Goal: Use online tool/utility

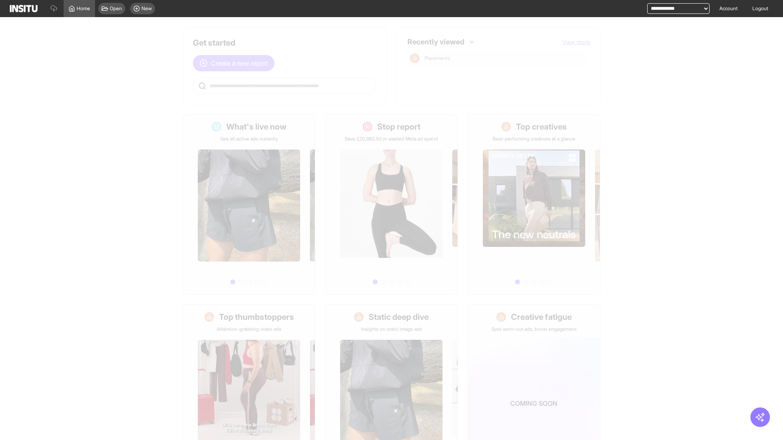
scroll to position [38, 0]
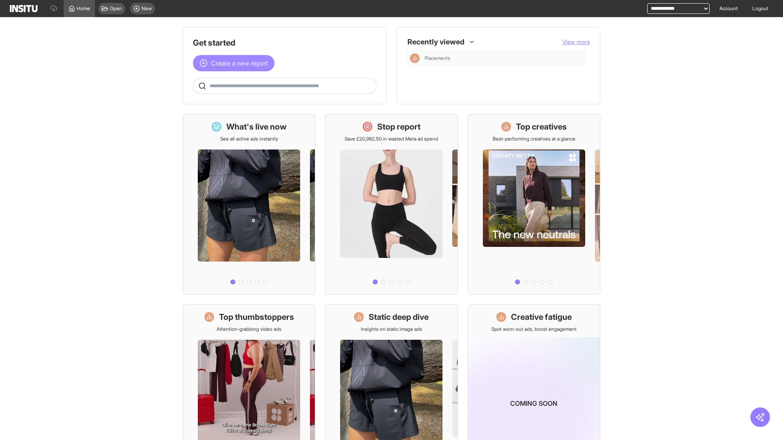
click at [236, 63] on span "Create a new report" at bounding box center [239, 63] width 57 height 10
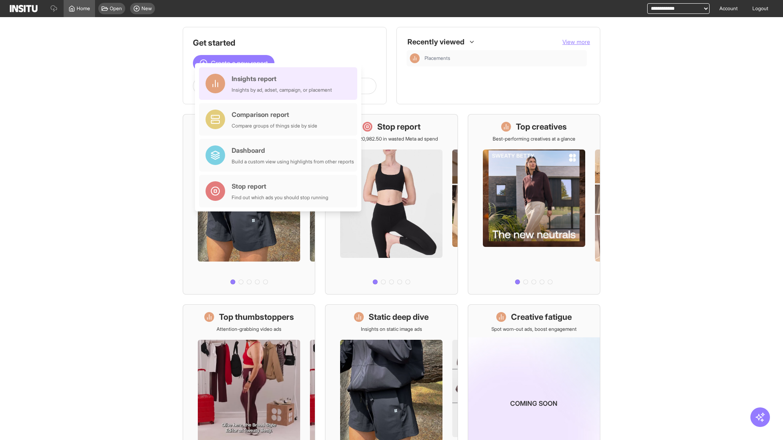
click at [280, 84] on div "Insights report Insights by ad, adset, campaign, or placement" at bounding box center [282, 84] width 100 height 20
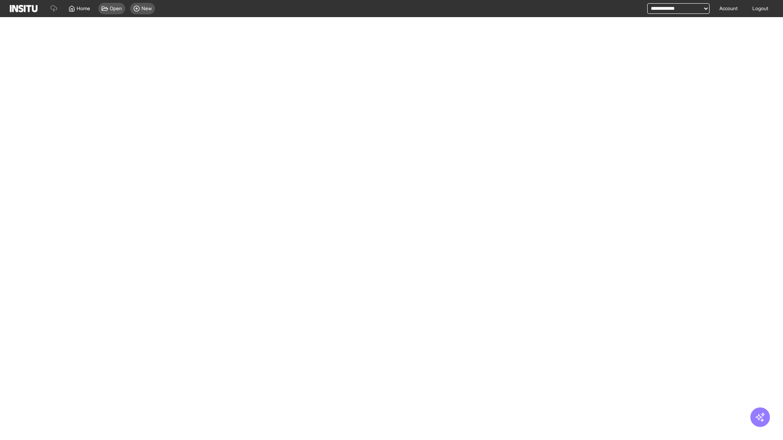
select select "**"
